Goal: Task Accomplishment & Management: Use online tool/utility

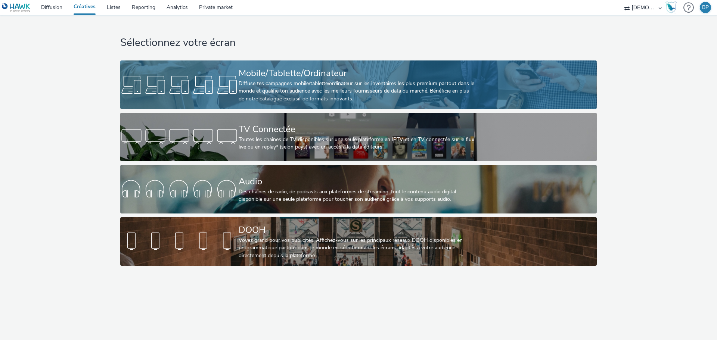
click at [421, 87] on div "Diffuse tes campagnes mobile/tablette/ordinateur sur les inventaires les plus p…" at bounding box center [357, 91] width 237 height 23
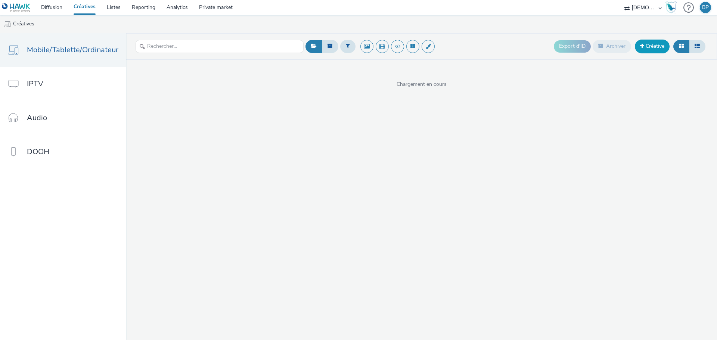
click at [644, 44] on link "Créative" at bounding box center [652, 46] width 35 height 13
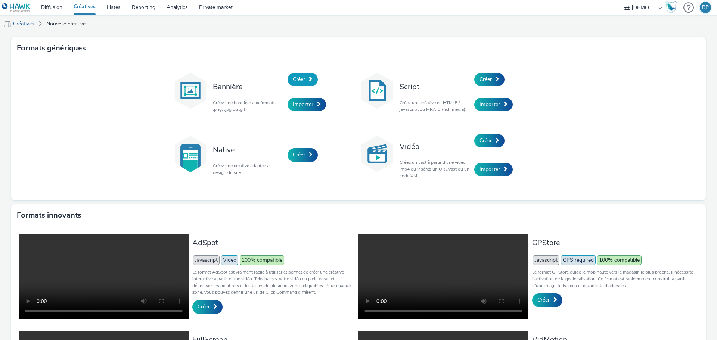
click at [309, 79] on span at bounding box center [311, 79] width 4 height 5
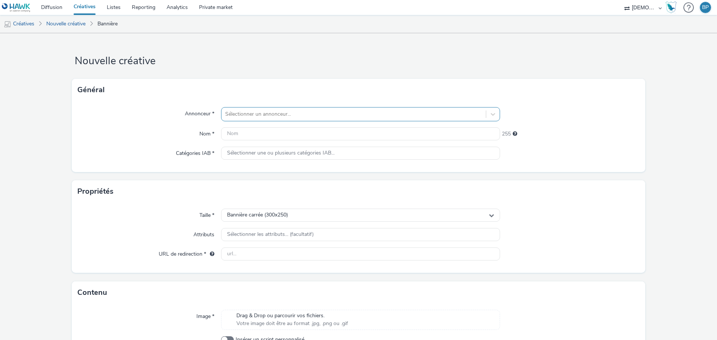
click at [290, 116] on div at bounding box center [353, 114] width 257 height 9
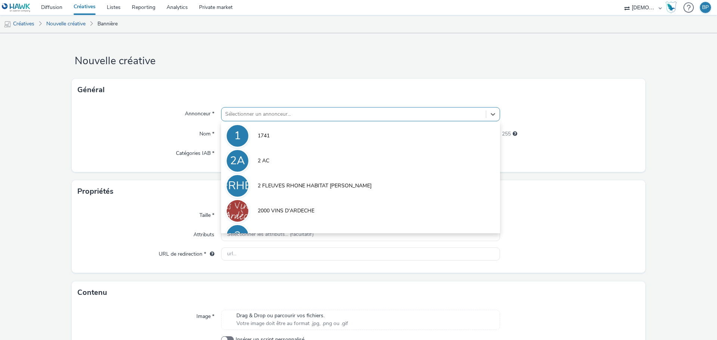
click at [261, 119] on div "Sélectionner un annonceur..." at bounding box center [353, 114] width 264 height 12
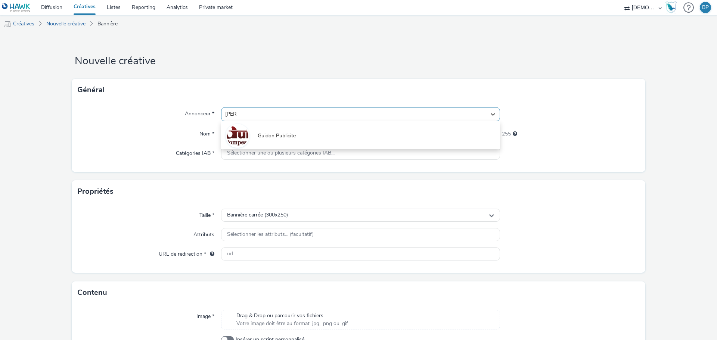
type input "guidon"
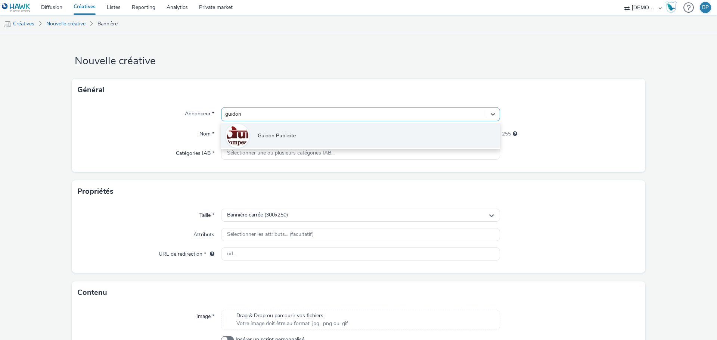
click at [278, 136] on span "Guidon Publicite" at bounding box center [277, 135] width 38 height 7
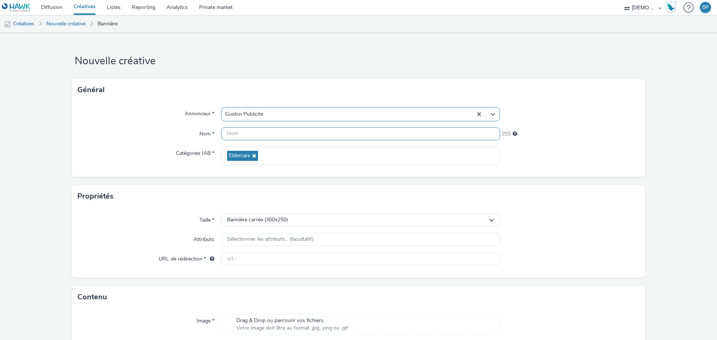
click at [276, 134] on input "text" at bounding box center [360, 133] width 279 height 13
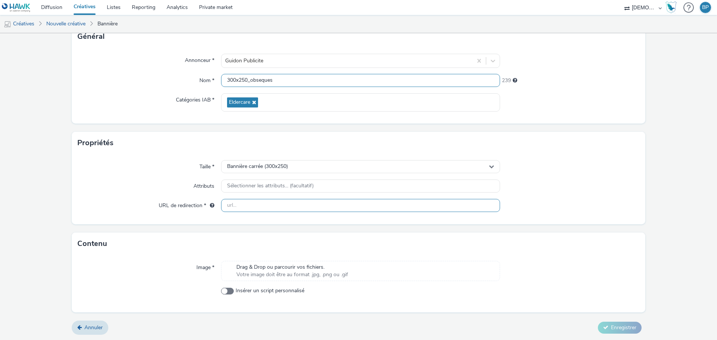
scroll to position [54, 0]
type input "300x250_obseques"
paste input "[URL][DOMAIN_NAME]"
click at [264, 209] on input "text" at bounding box center [360, 205] width 279 height 13
type input "[URL][DOMAIN_NAME]"
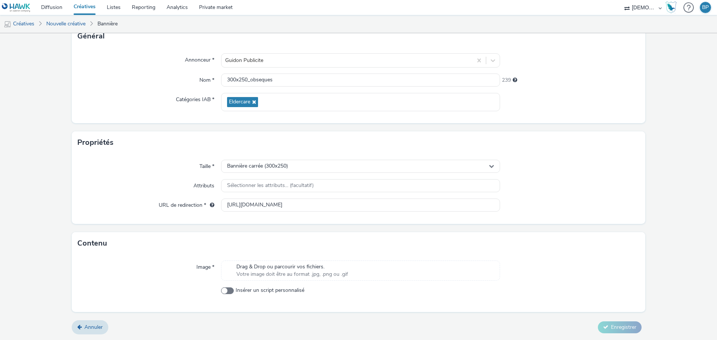
click at [580, 208] on div at bounding box center [570, 205] width 140 height 13
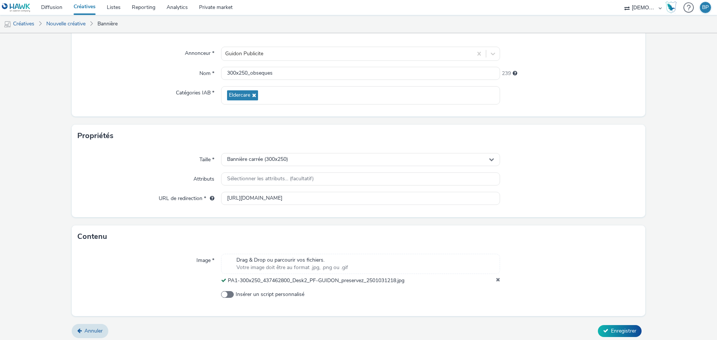
scroll to position [64, 0]
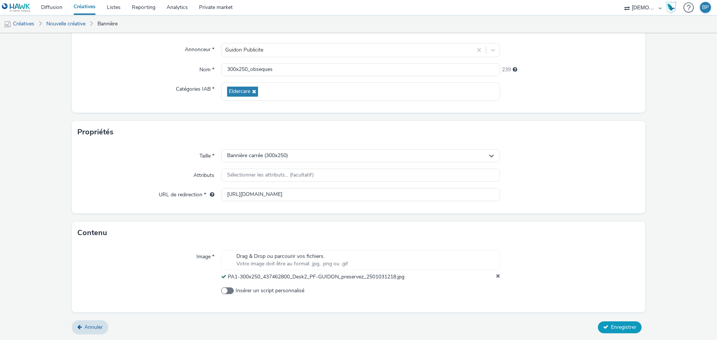
click at [621, 328] on span "Enregistrer" at bounding box center [623, 327] width 25 height 7
